Goal: Task Accomplishment & Management: Complete application form

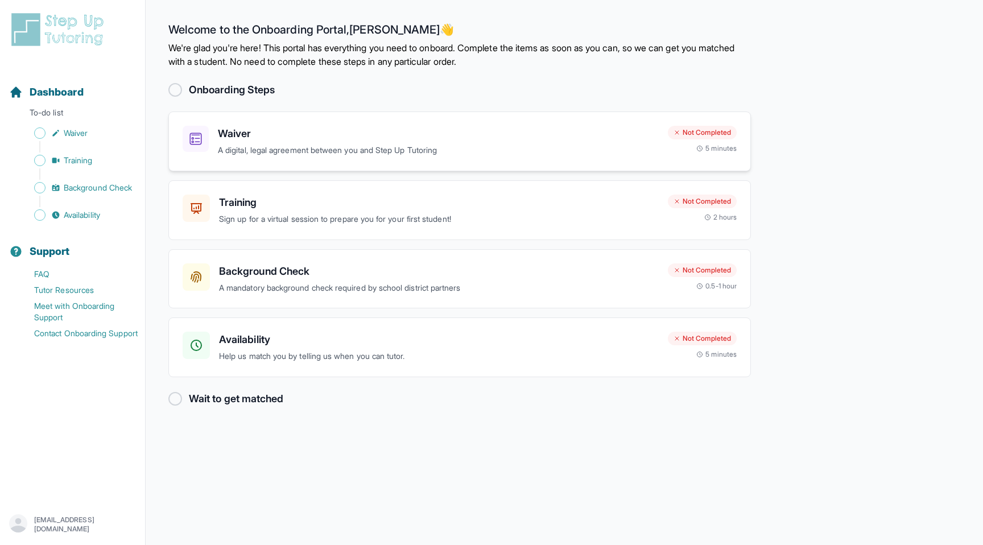
click at [311, 126] on h3 "Waiver" at bounding box center [438, 134] width 441 height 16
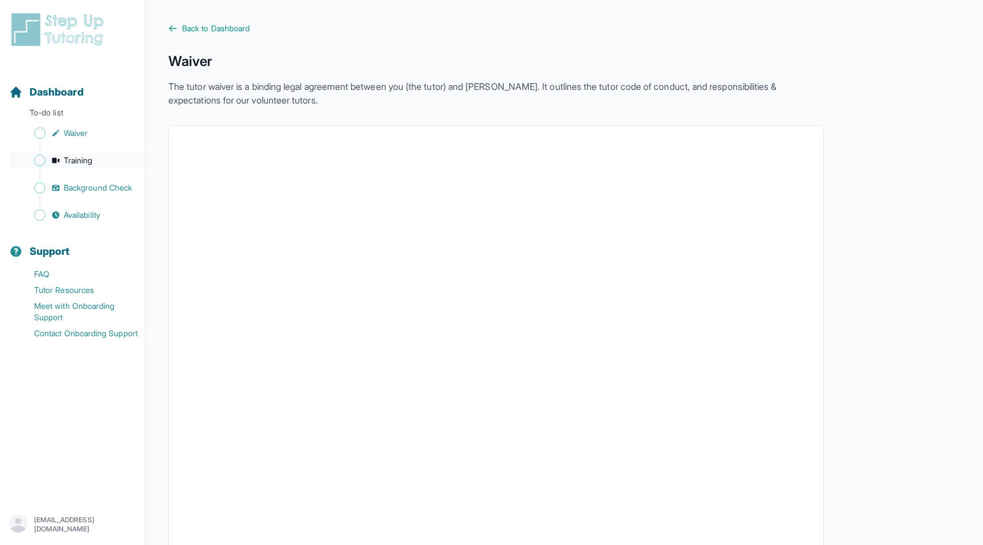
click at [75, 160] on span "Training" at bounding box center [78, 160] width 29 height 11
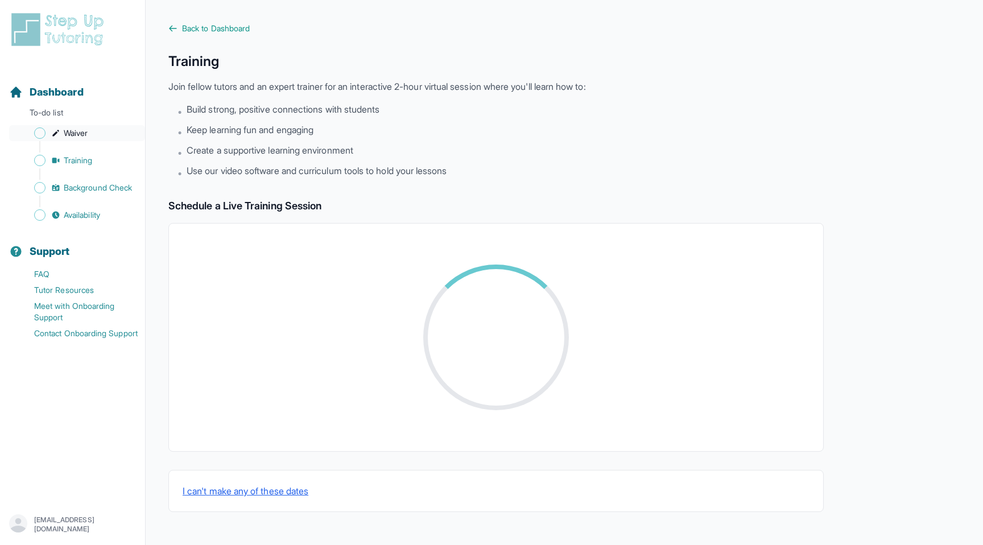
click at [66, 139] on link "Waiver" at bounding box center [77, 133] width 136 height 16
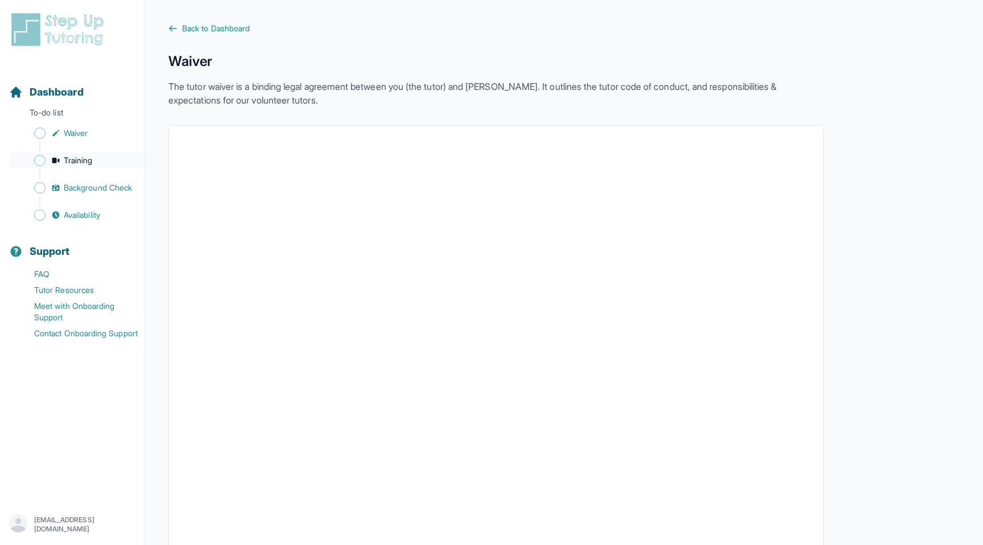
click at [89, 165] on span "Training" at bounding box center [78, 160] width 29 height 11
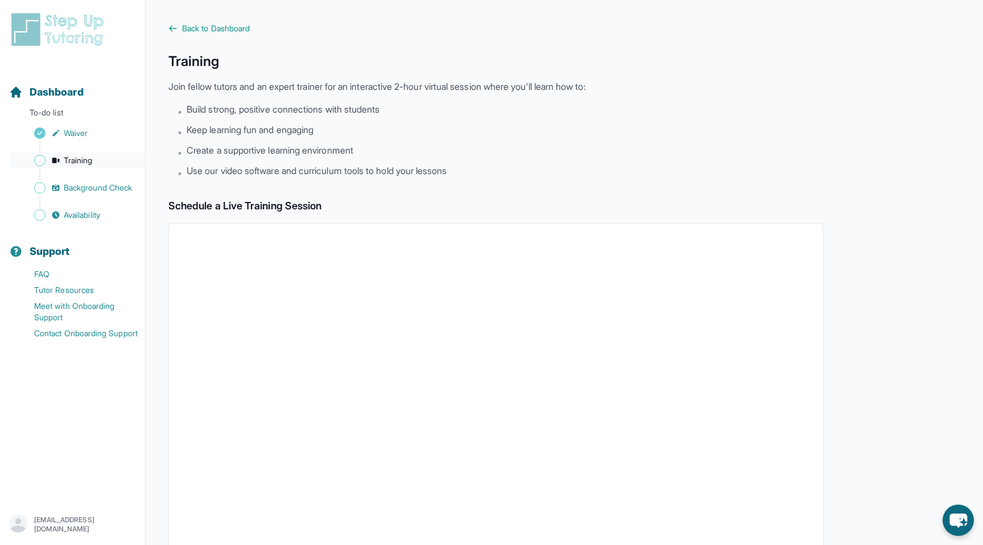
click at [98, 166] on link "Training" at bounding box center [77, 161] width 136 height 16
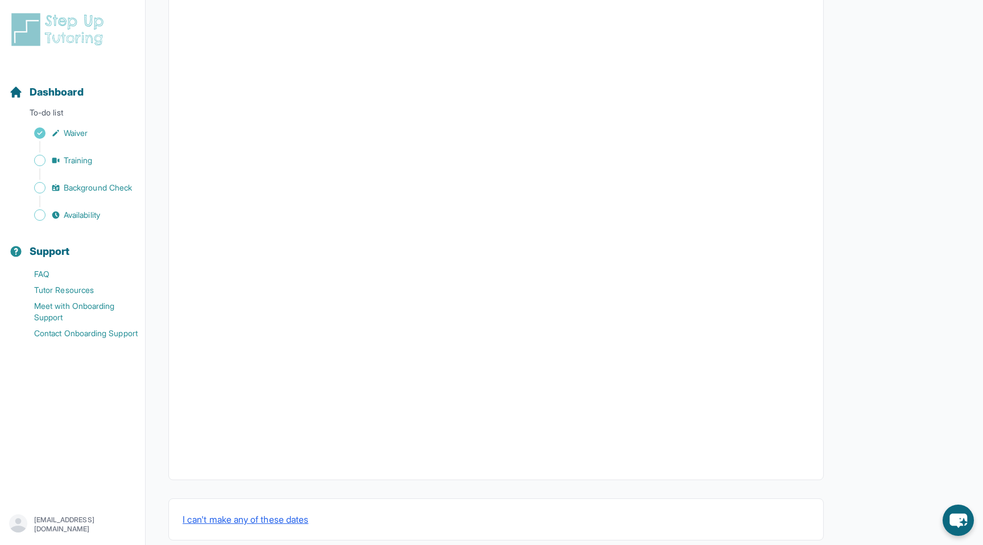
scroll to position [238, 0]
click at [108, 183] on span "Background Check" at bounding box center [98, 187] width 68 height 11
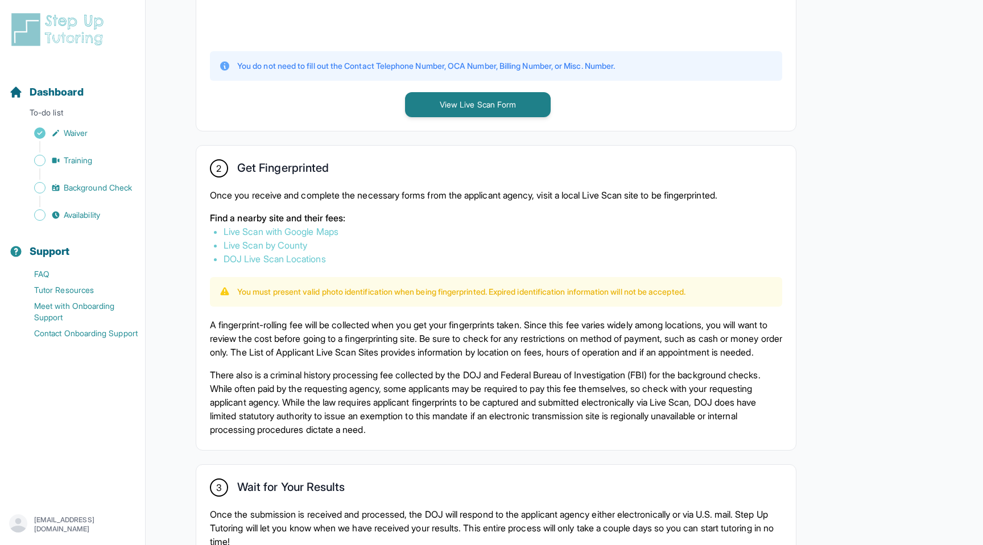
scroll to position [682, 0]
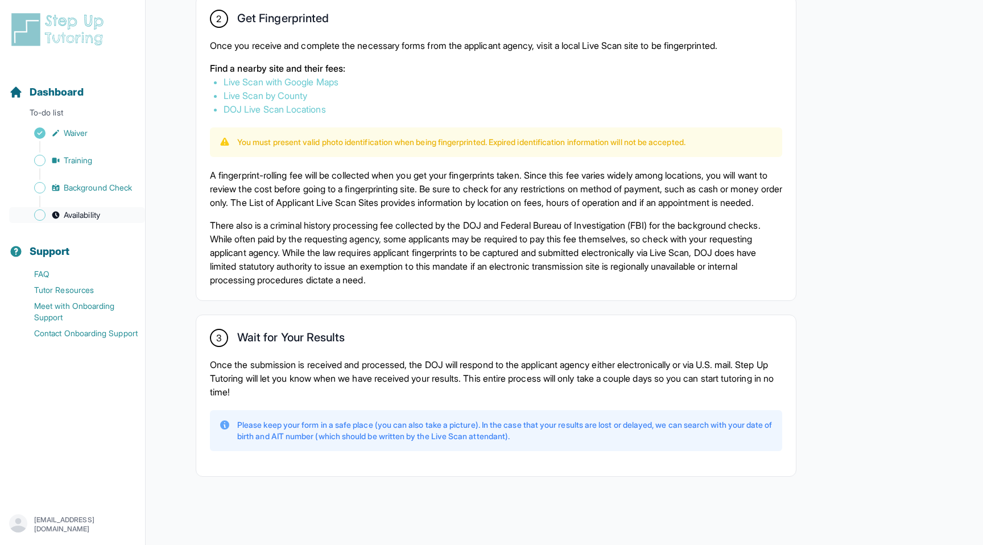
click at [100, 213] on span "Availability" at bounding box center [82, 214] width 36 height 11
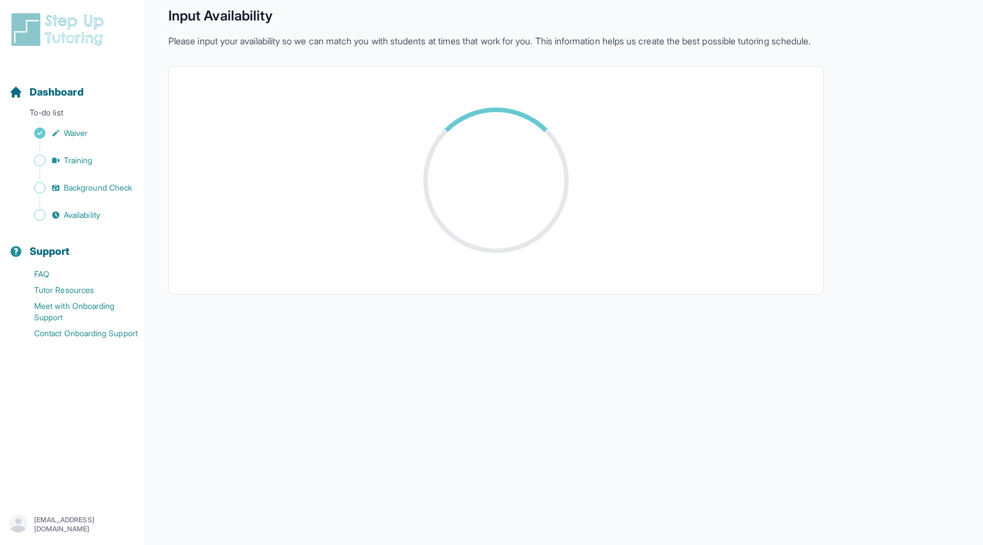
scroll to position [116, 0]
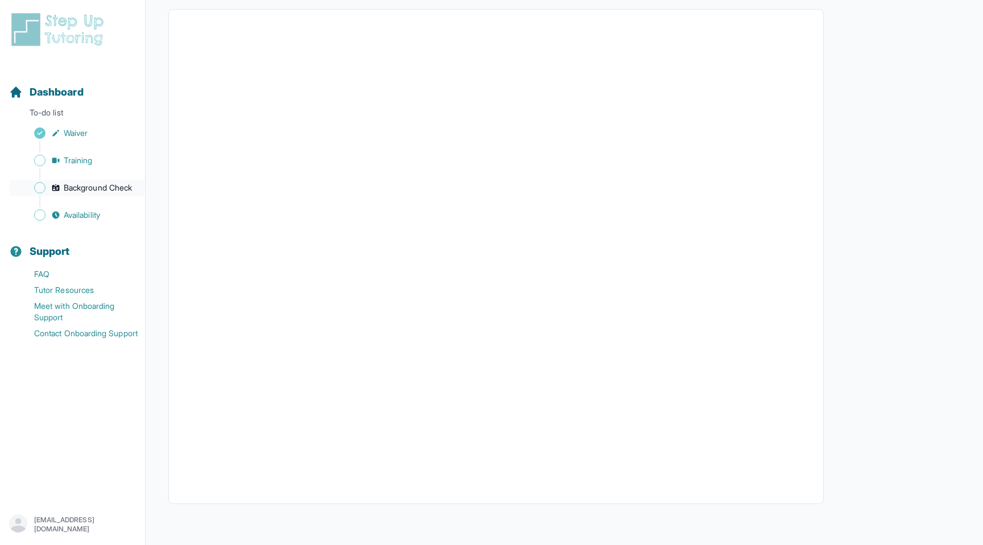
click at [94, 182] on span "Background Check" at bounding box center [98, 187] width 68 height 11
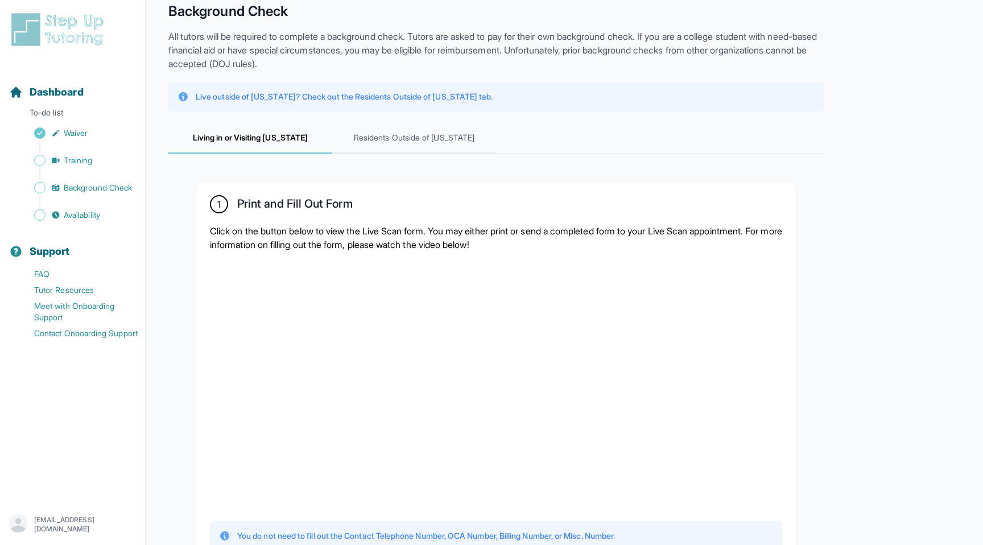
scroll to position [190, 0]
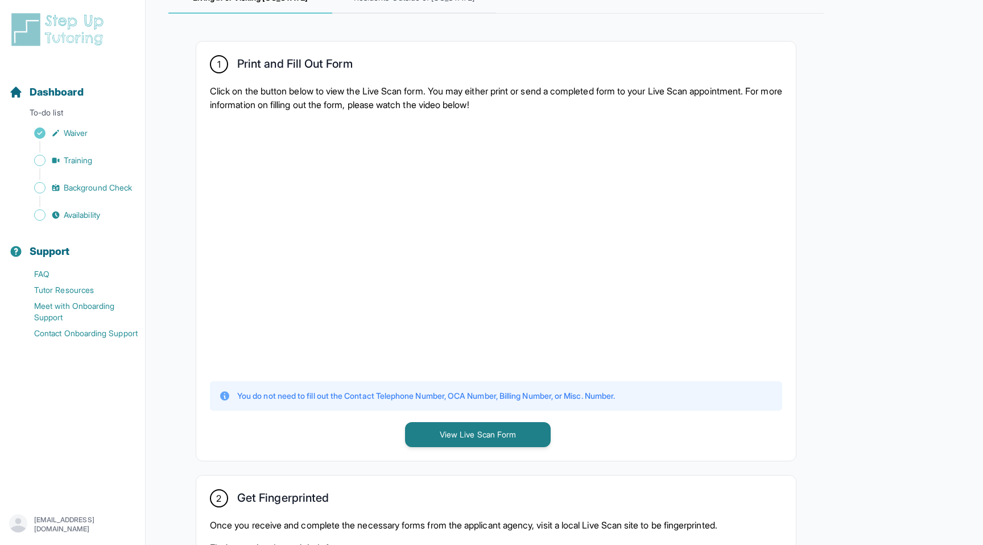
click at [819, 213] on div "1 Print and Fill Out Form Click on the button below to view the Live Scan form.…" at bounding box center [496, 499] width 656 height 970
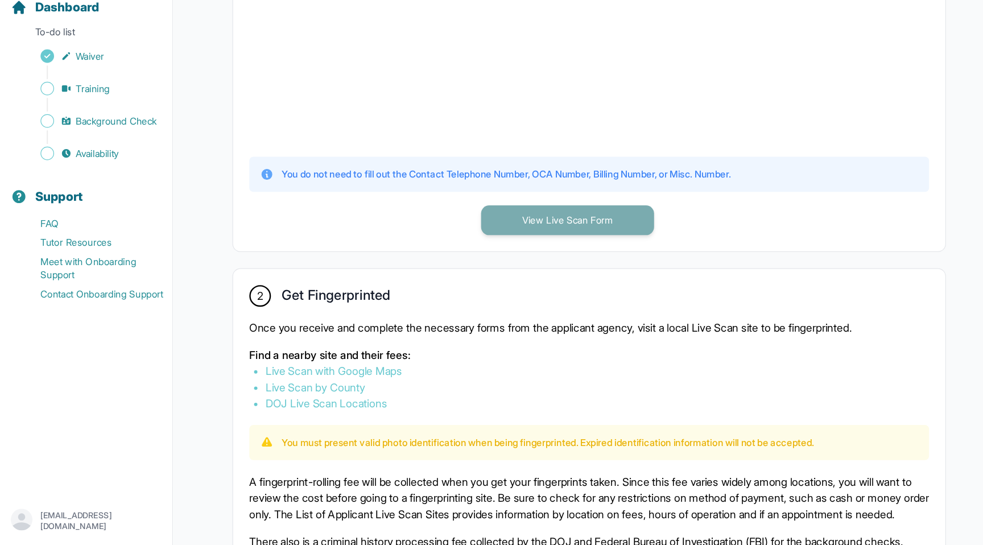
scroll to position [497, 0]
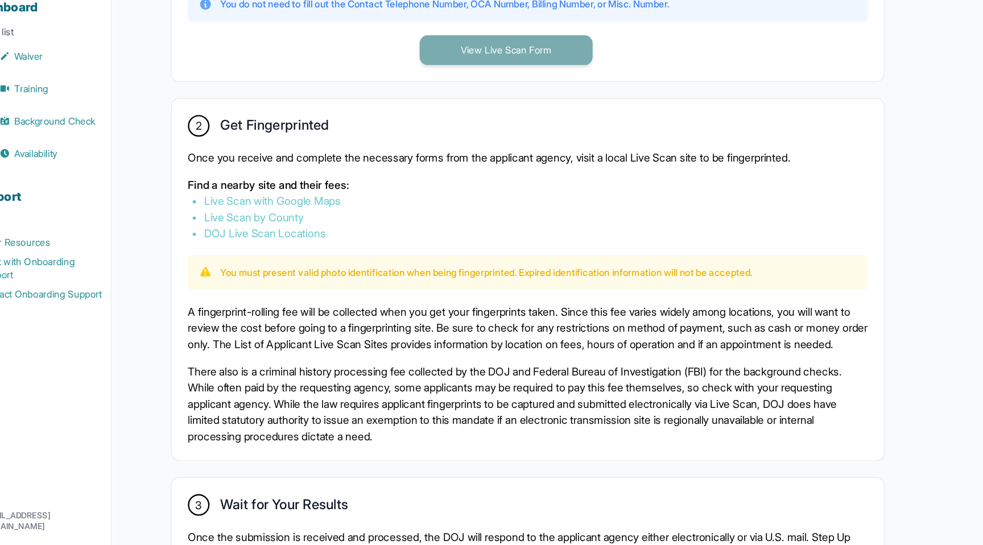
click at [518, 131] on button "View Live Scan Form" at bounding box center [478, 128] width 146 height 25
